Goal: Transaction & Acquisition: Book appointment/travel/reservation

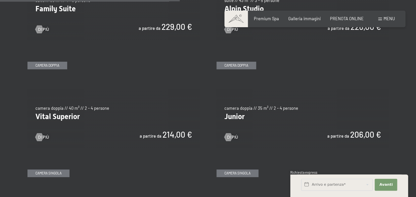
scroll to position [762, 0]
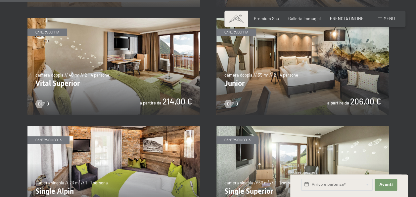
click at [327, 102] on img at bounding box center [303, 66] width 173 height 97
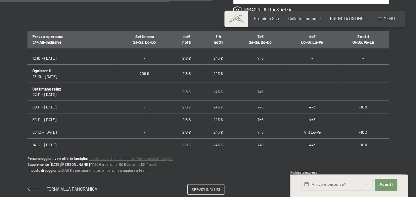
scroll to position [66, 0]
